Goal: Task Accomplishment & Management: Manage account settings

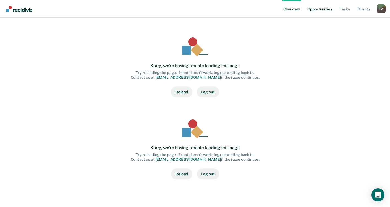
click at [318, 7] on link "Opportunities" at bounding box center [320, 9] width 27 height 18
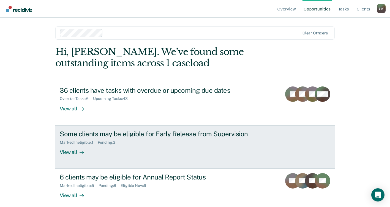
click at [123, 140] on div "Marked Ineligible : 1 Pending : 3" at bounding box center [156, 141] width 193 height 7
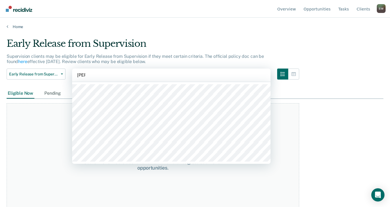
type input "kimi"
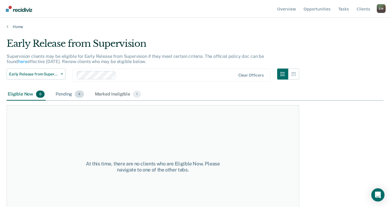
click at [66, 94] on div "Pending 4" at bounding box center [70, 94] width 30 height 12
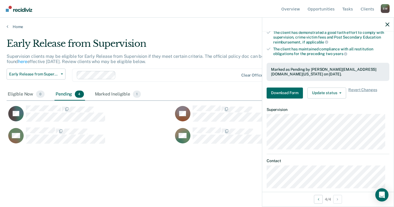
scroll to position [117, 0]
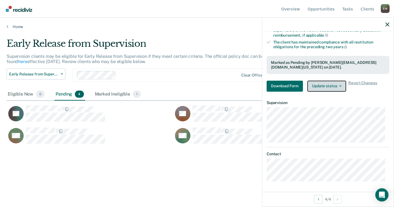
click at [340, 86] on icon "button" at bounding box center [341, 86] width 2 height 1
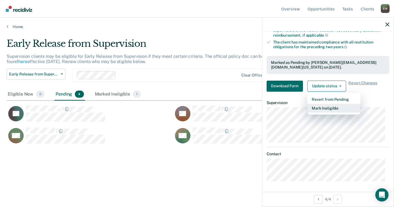
click at [326, 108] on button "Mark Ineligible" at bounding box center [334, 108] width 53 height 9
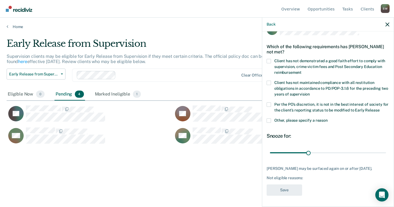
scroll to position [14, 0]
click at [270, 60] on span at bounding box center [269, 62] width 4 height 4
click at [302, 71] on input "Client has not demonstrated a good faith effort to comply with supervision, cri…" at bounding box center [302, 71] width 0 height 0
click at [270, 104] on span at bounding box center [269, 105] width 4 height 4
click at [380, 109] on input "Per the PO’s discretion, it is not in the best interest of society for the clie…" at bounding box center [380, 109] width 0 height 0
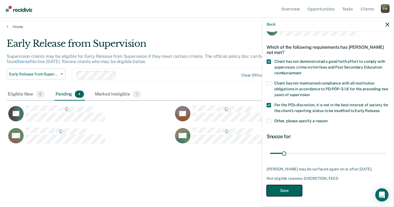
click at [289, 191] on button "Save" at bounding box center [285, 190] width 36 height 11
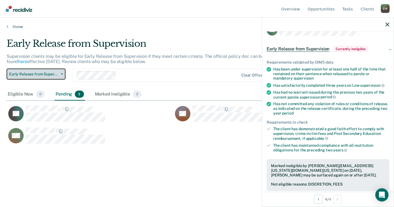
click at [62, 74] on icon "button" at bounding box center [62, 74] width 2 height 1
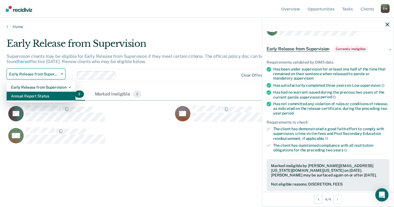
click at [47, 97] on div "Annual Report Status" at bounding box center [41, 96] width 60 height 9
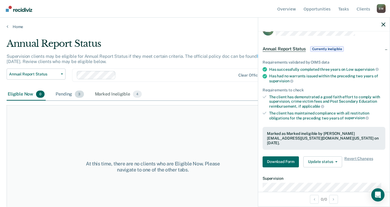
click at [66, 93] on div "Pending 3" at bounding box center [70, 94] width 30 height 12
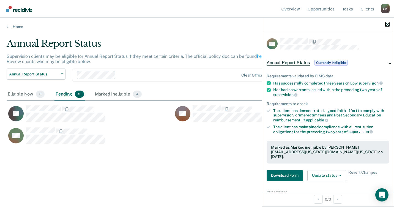
click at [388, 23] on icon "button" at bounding box center [388, 25] width 4 height 4
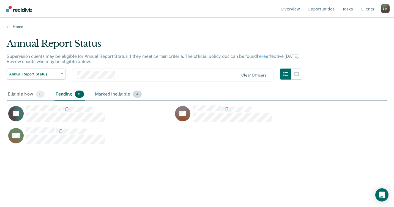
click at [121, 93] on div "Marked Ineligible 4" at bounding box center [118, 94] width 49 height 12
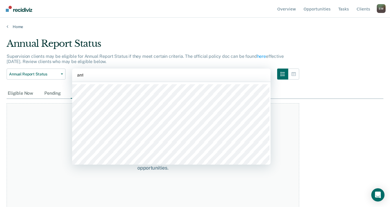
type input "anto"
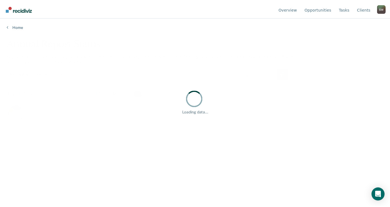
scroll to position [124, 377]
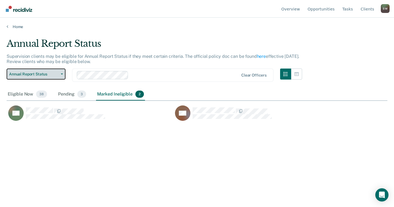
click at [62, 74] on icon "button" at bounding box center [62, 74] width 2 height 1
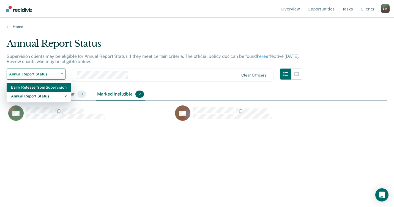
click at [47, 88] on div "Early Release from Supervision" at bounding box center [39, 87] width 56 height 9
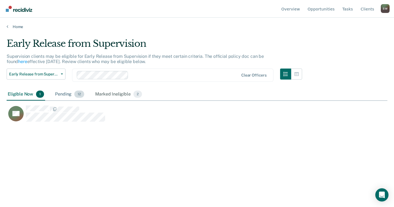
click at [73, 95] on div "Pending 12" at bounding box center [69, 94] width 31 height 12
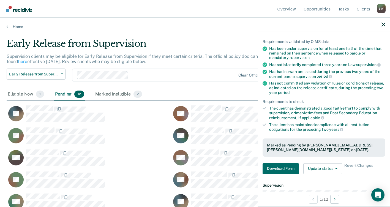
scroll to position [117, 0]
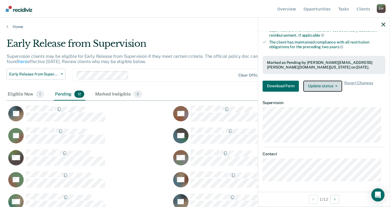
click at [337, 85] on button "Update status" at bounding box center [323, 86] width 39 height 11
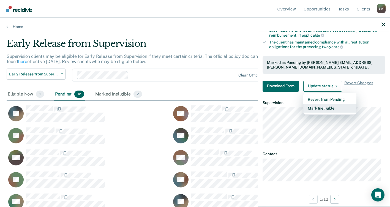
click at [319, 108] on button "Mark Ineligible" at bounding box center [330, 108] width 53 height 9
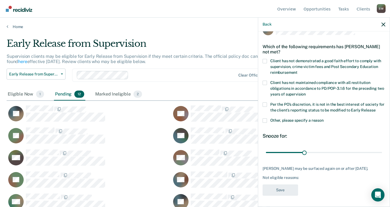
scroll to position [14, 0]
click at [265, 62] on span at bounding box center [265, 62] width 4 height 4
click at [298, 71] on input "Client has not demonstrated a good faith effort to comply with supervision, cri…" at bounding box center [298, 71] width 0 height 0
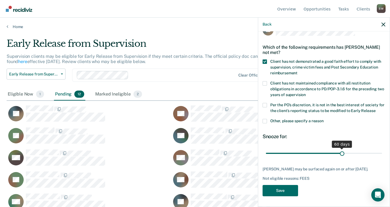
drag, startPoint x: 303, startPoint y: 153, endPoint x: 339, endPoint y: 152, distance: 36.1
type input "60"
click at [339, 152] on input "range" at bounding box center [324, 153] width 116 height 10
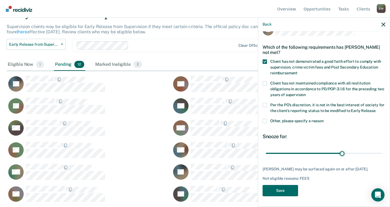
scroll to position [30, 0]
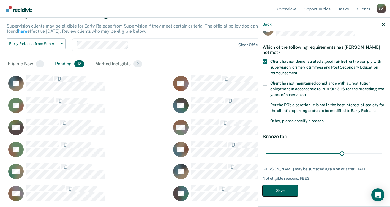
click at [278, 192] on button "Save" at bounding box center [281, 190] width 36 height 11
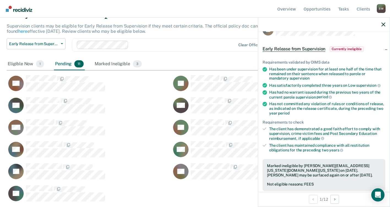
scroll to position [0, 0]
